Goal: Task Accomplishment & Management: Manage account settings

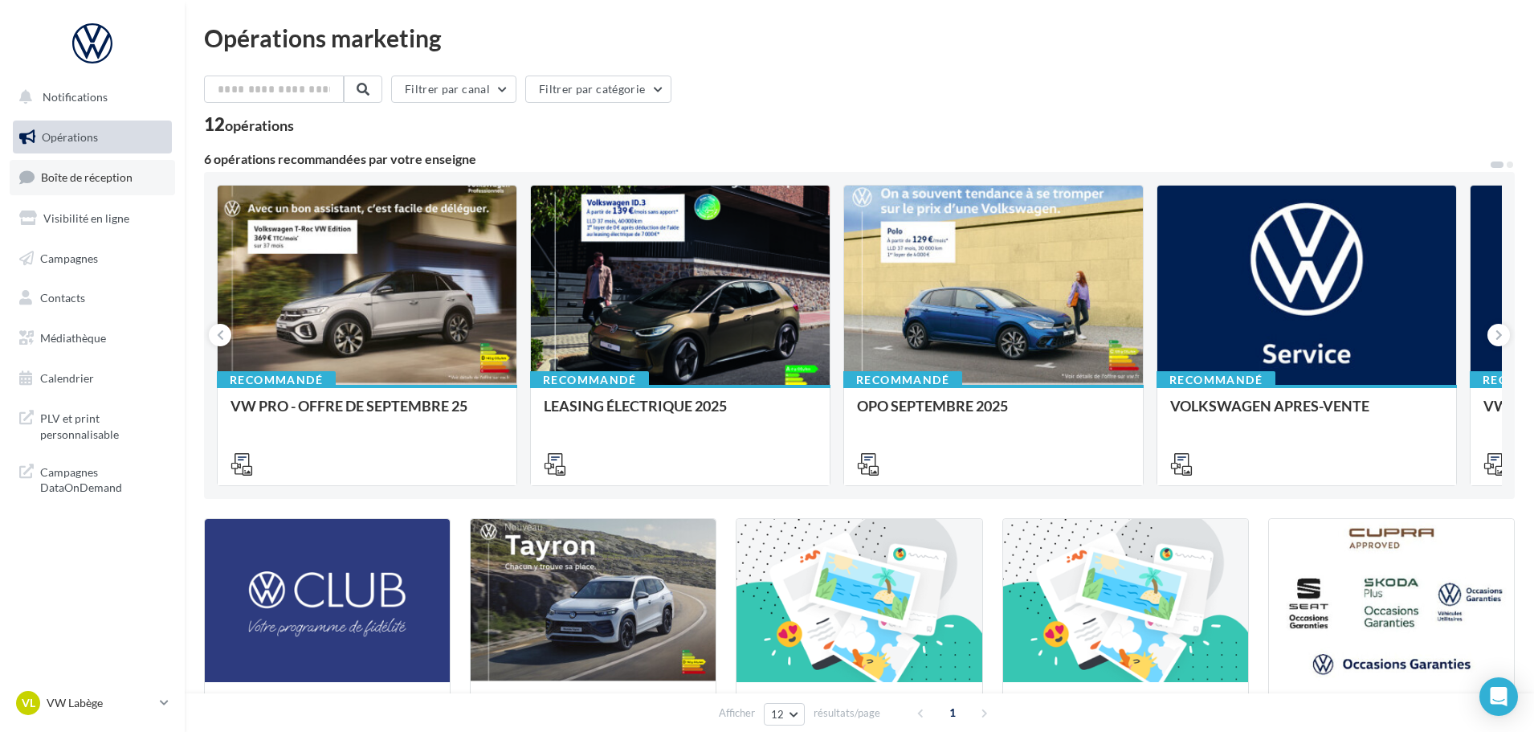
click at [103, 179] on span "Boîte de réception" at bounding box center [87, 177] width 92 height 14
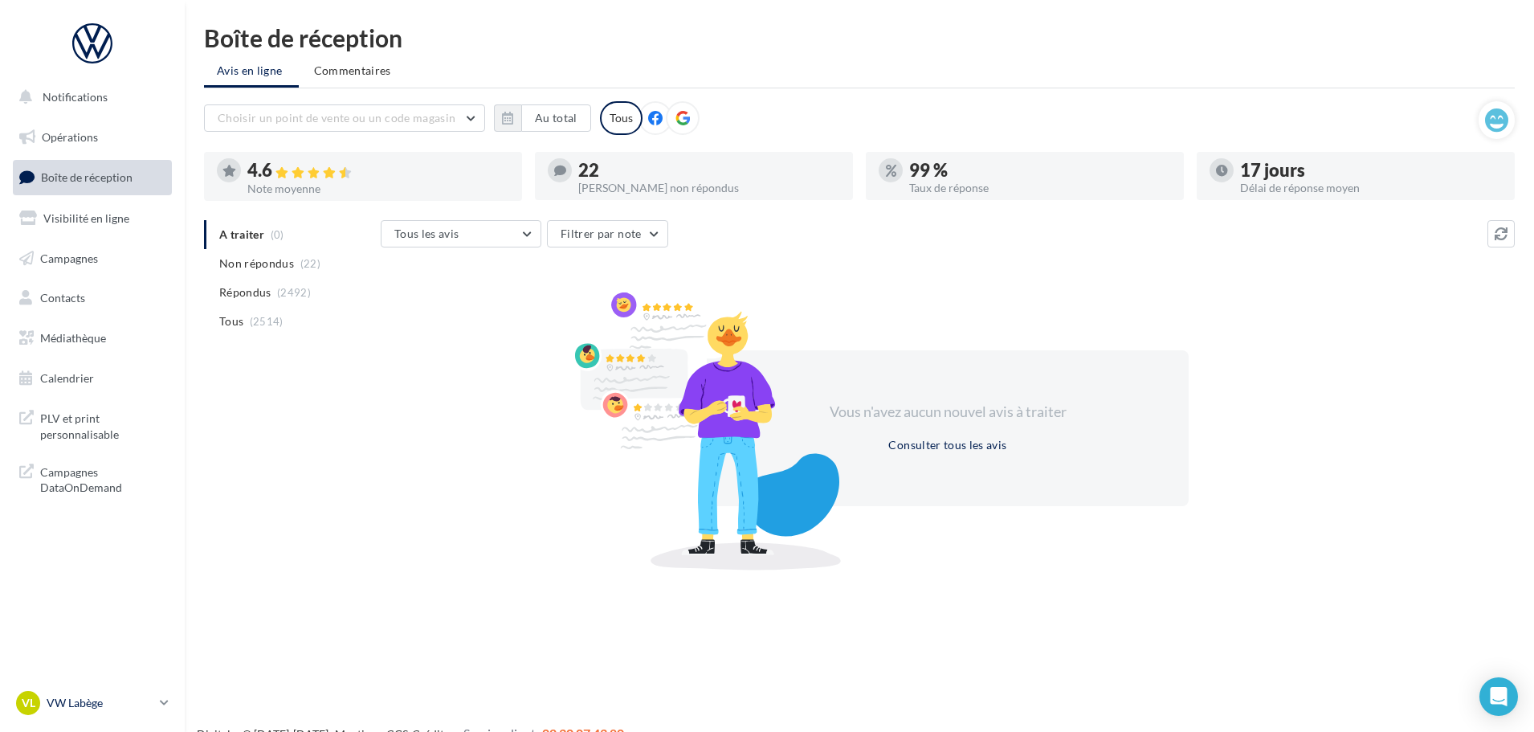
click at [73, 700] on p "VW Labège" at bounding box center [100, 703] width 107 height 16
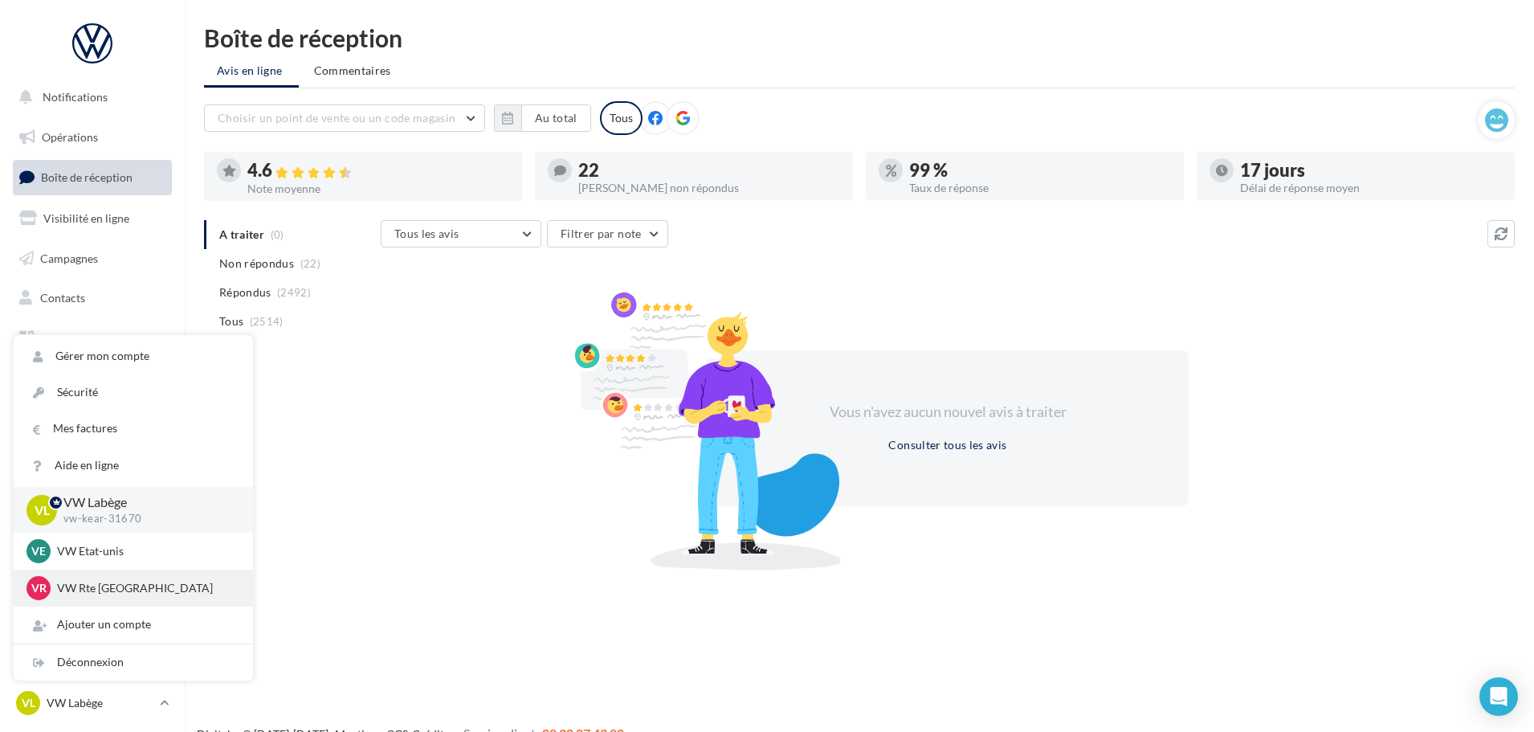
click at [110, 577] on div "VR VW Rte Espagne vw-kear-31100" at bounding box center [134, 588] width 214 height 24
click at [100, 552] on p "VW Etat-unis" at bounding box center [145, 551] width 177 height 16
